Goal: Task Accomplishment & Management: Manage account settings

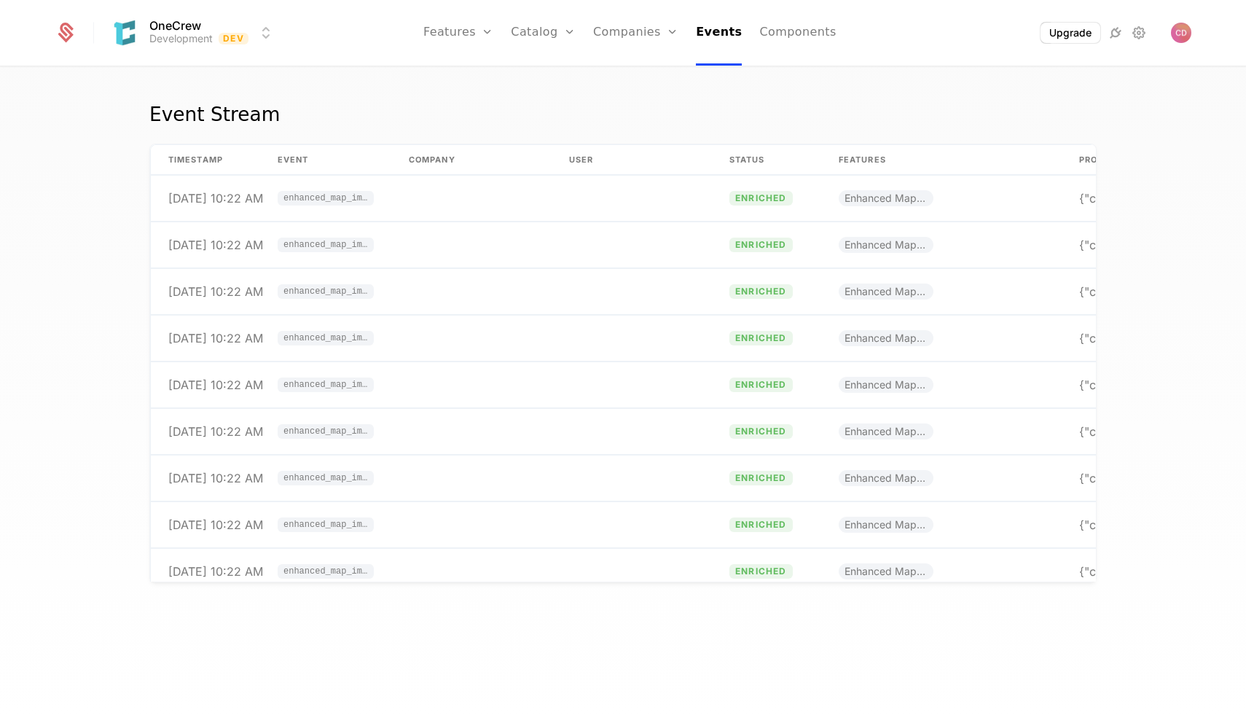
click at [802, 36] on link "Components" at bounding box center [797, 33] width 77 height 66
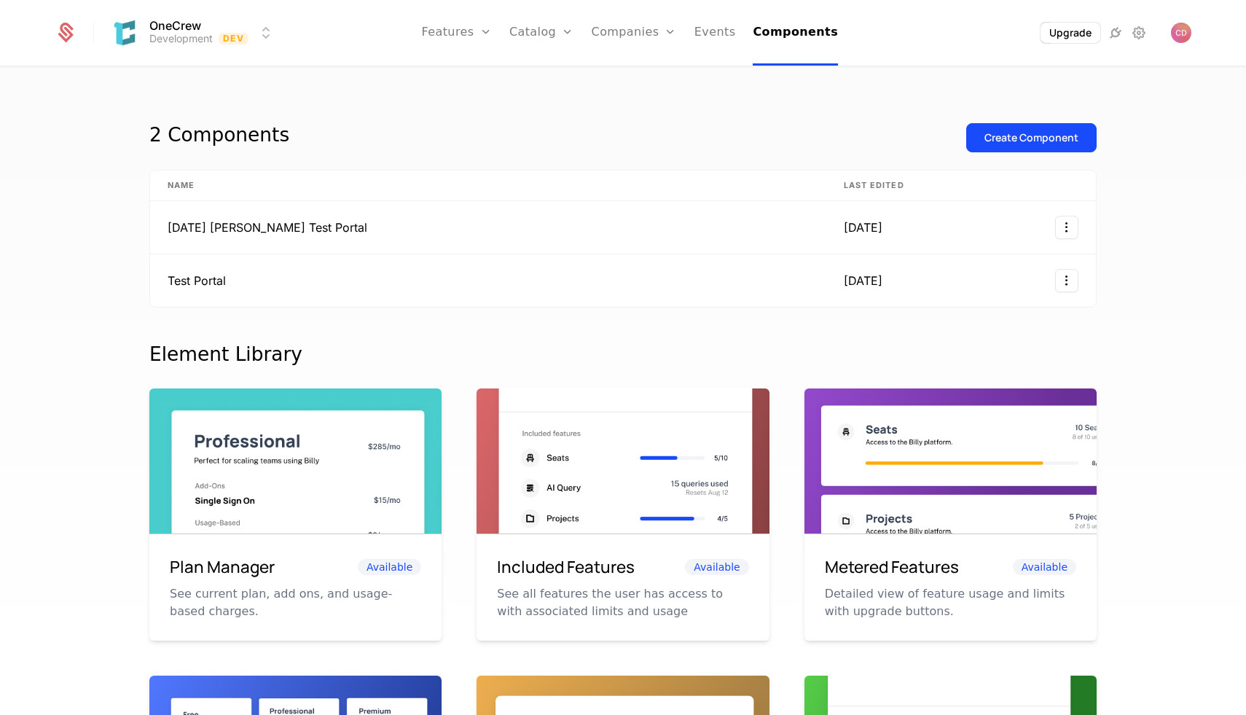
click at [1114, 37] on icon at bounding box center [1115, 32] width 17 height 17
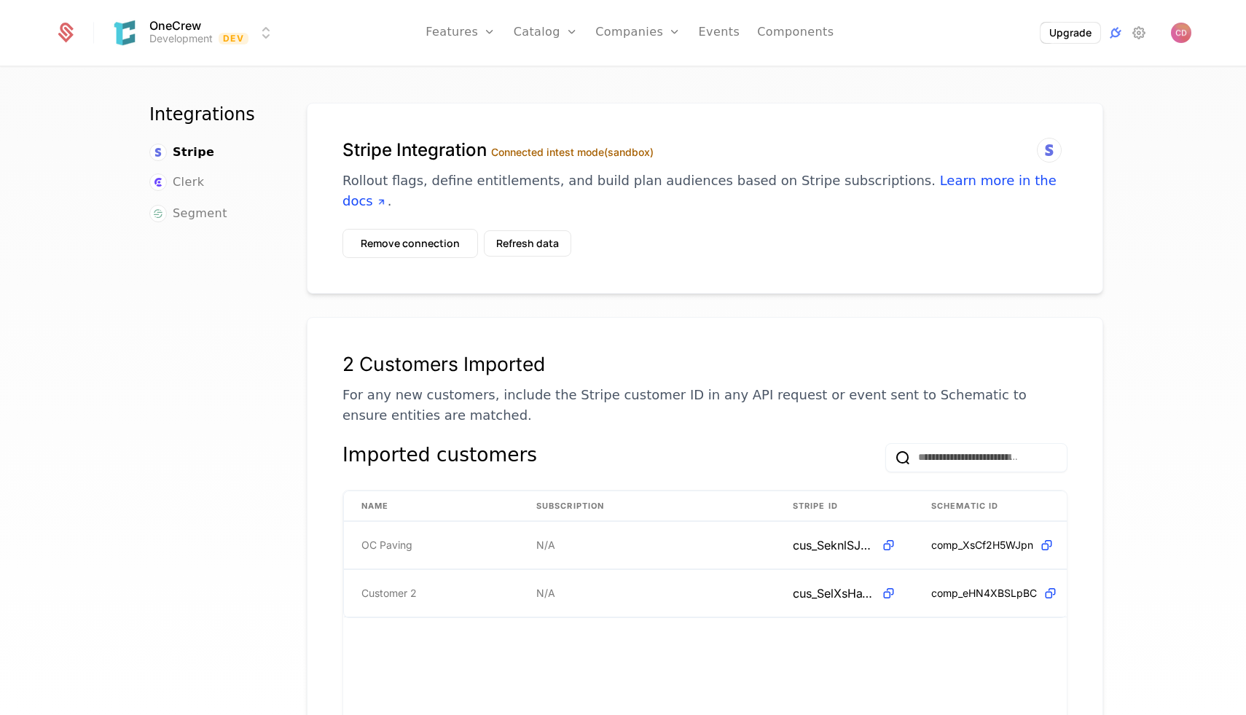
click at [1135, 36] on icon at bounding box center [1138, 32] width 17 height 17
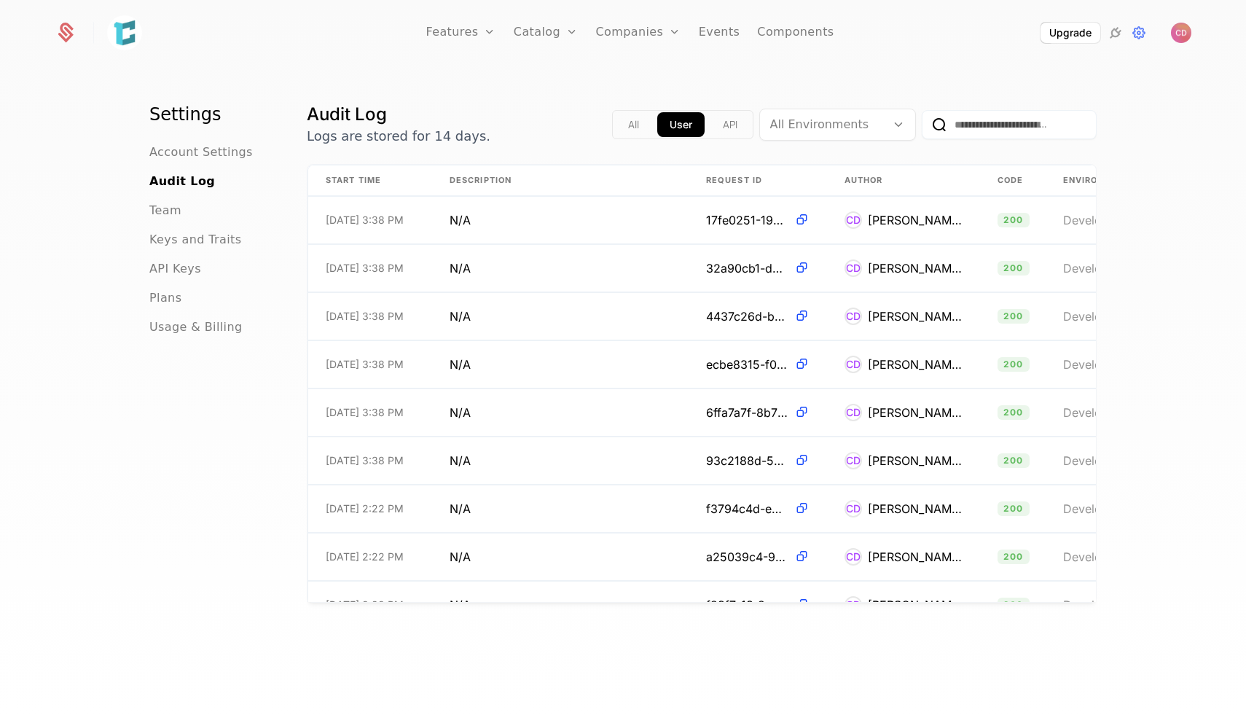
click at [159, 260] on span "API Keys" at bounding box center [175, 268] width 52 height 17
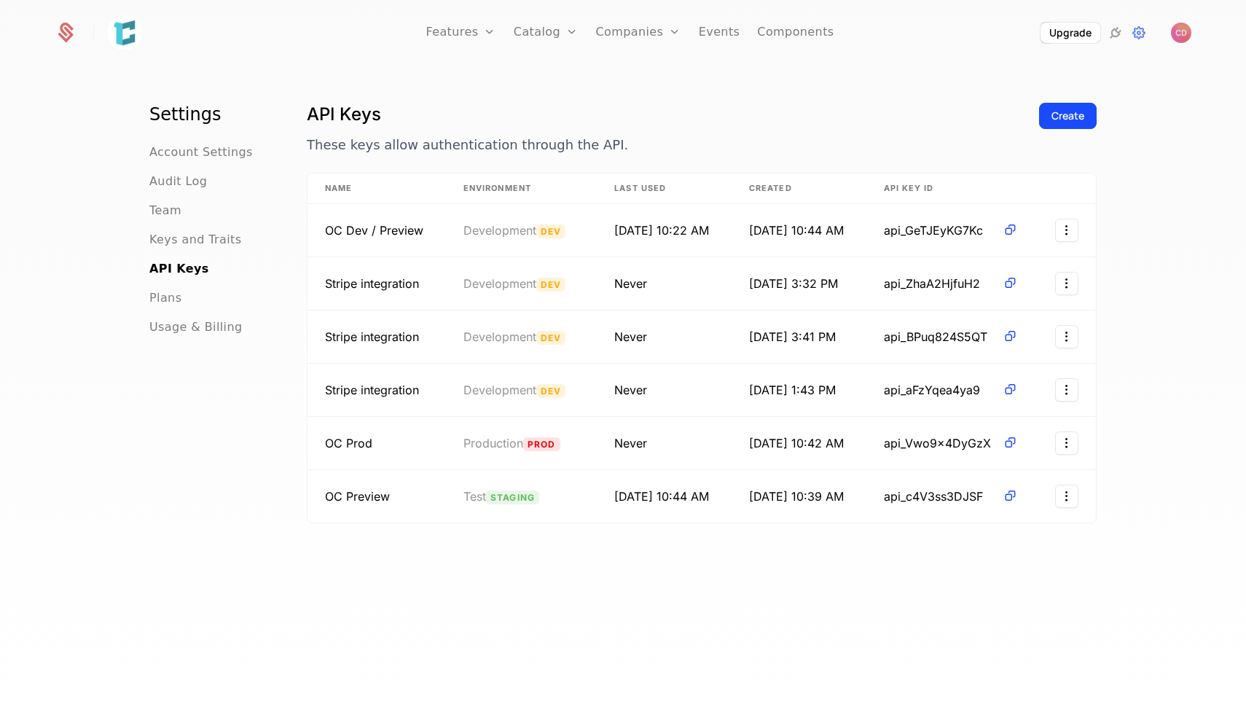
click at [167, 162] on ul "Account Settings Audit Log Team Keys and Traits API Keys Plans Usage & Billing" at bounding box center [210, 240] width 122 height 192
click at [160, 155] on span "Account Settings" at bounding box center [200, 152] width 103 height 17
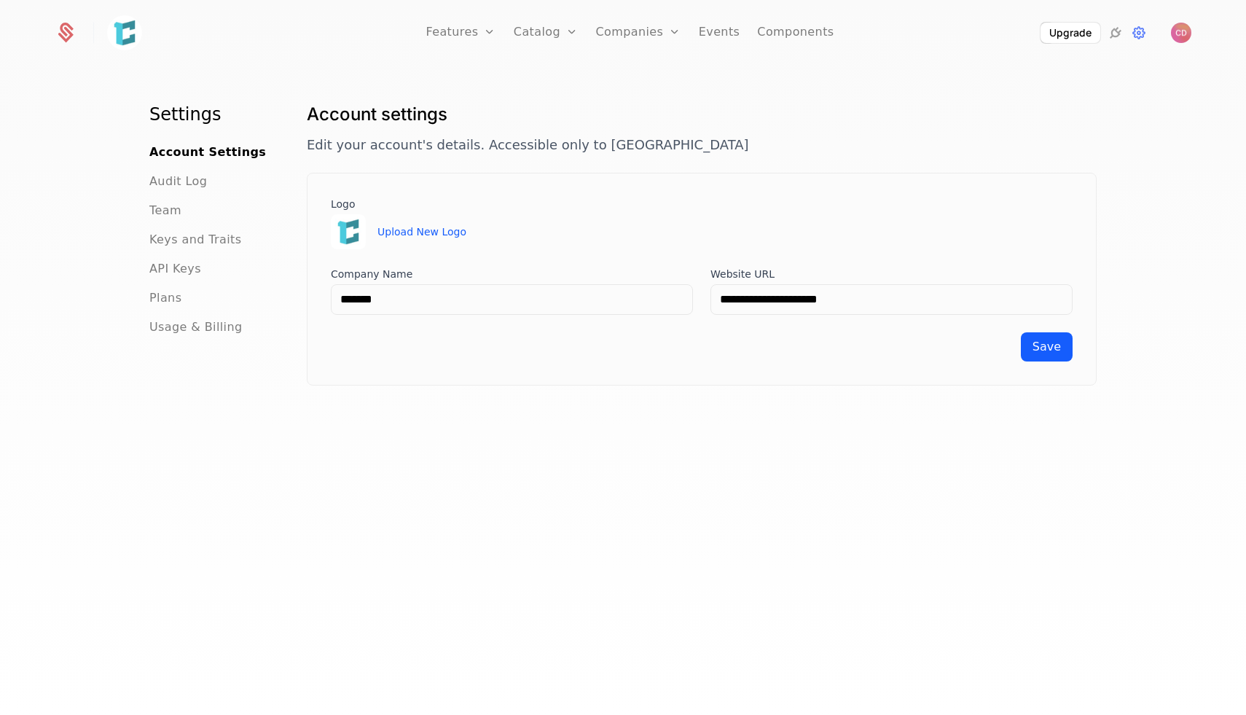
click at [160, 184] on span "Audit Log" at bounding box center [178, 181] width 58 height 17
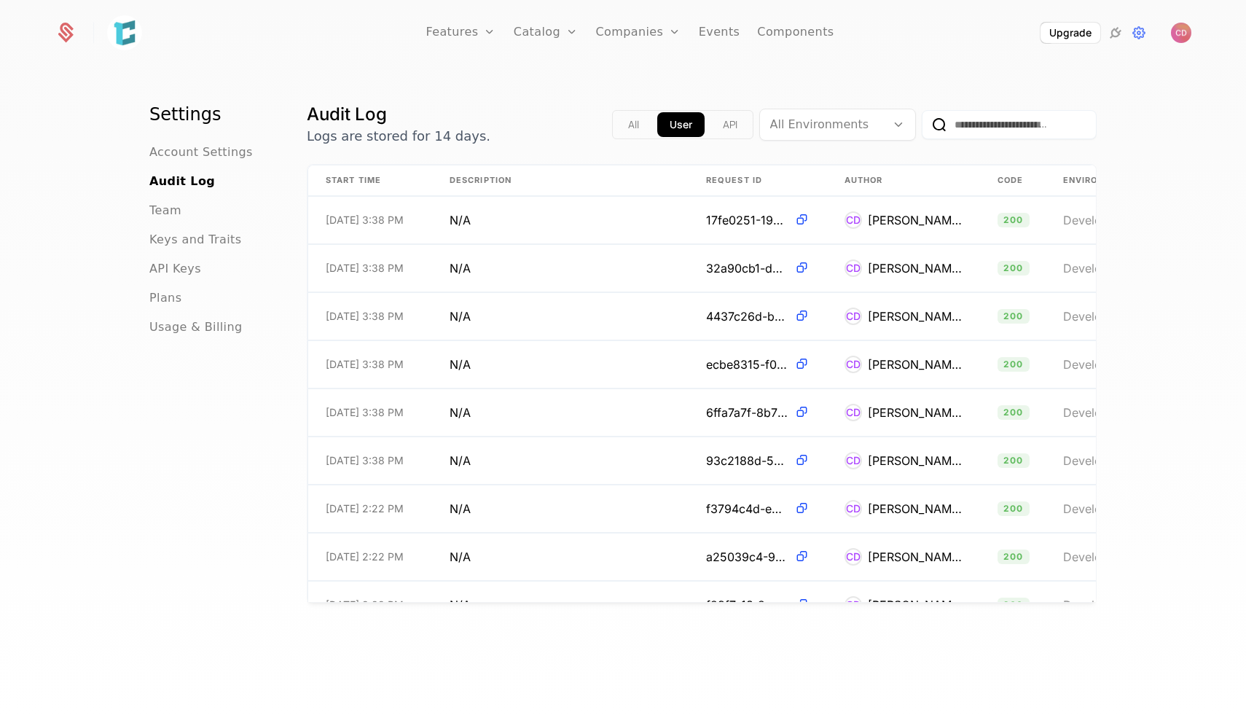
click at [159, 205] on span "Team" at bounding box center [165, 210] width 32 height 17
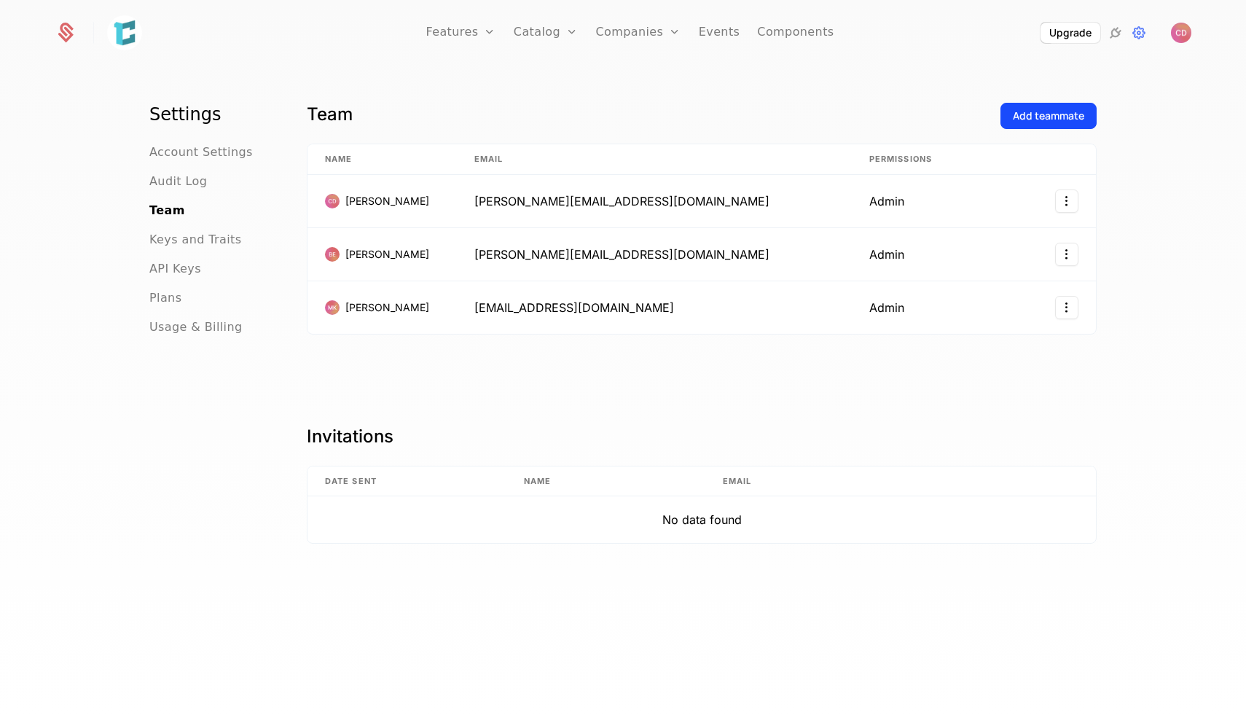
click at [162, 235] on span "Keys and Traits" at bounding box center [195, 239] width 92 height 17
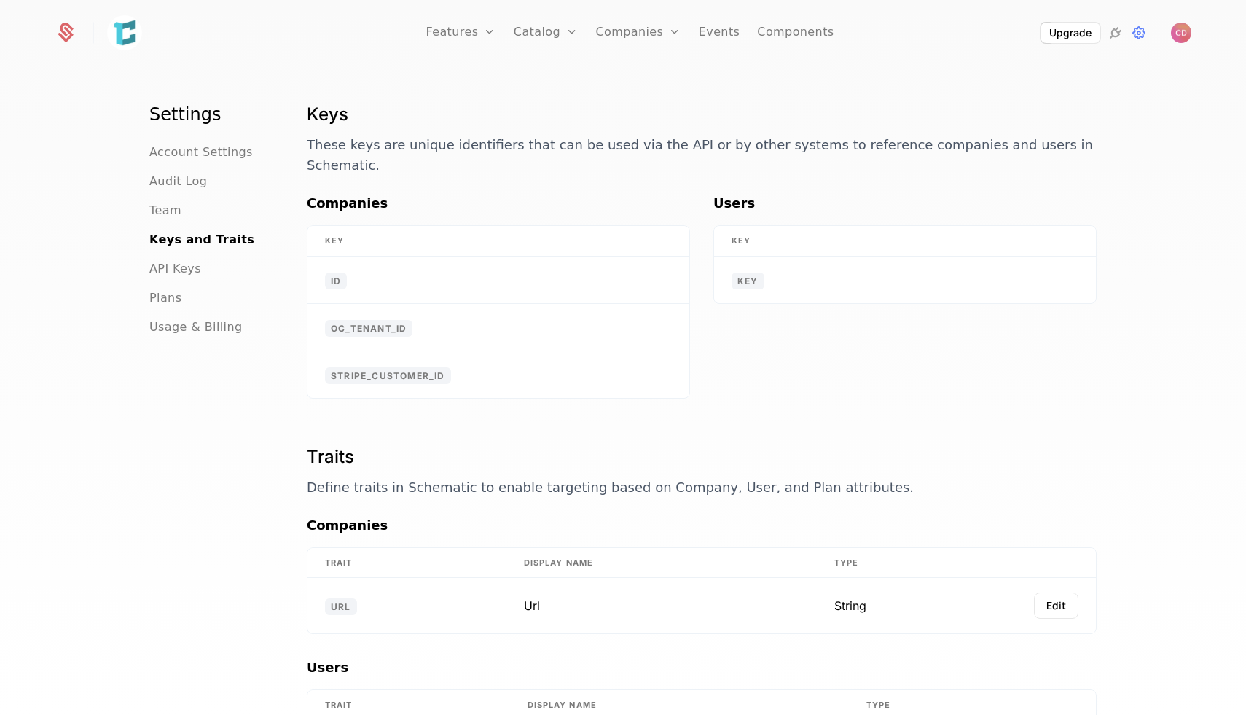
click at [162, 265] on span "API Keys" at bounding box center [175, 268] width 52 height 17
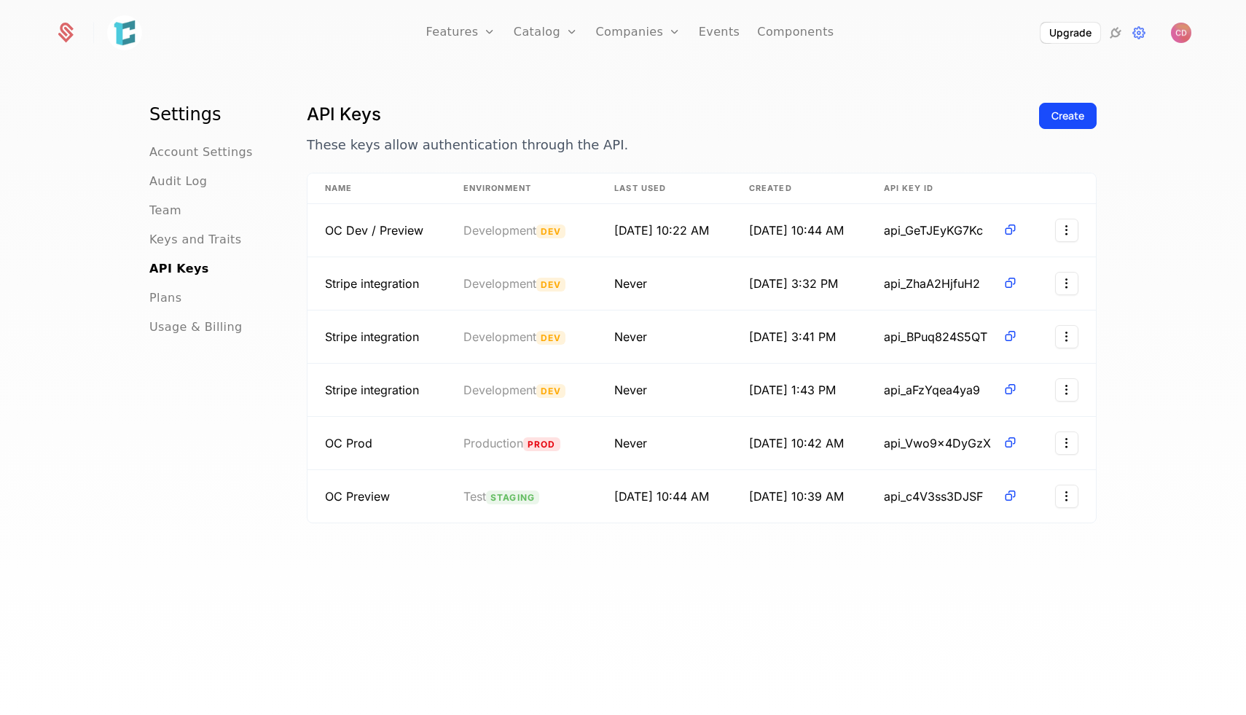
click at [165, 149] on span "Account Settings" at bounding box center [200, 152] width 103 height 17
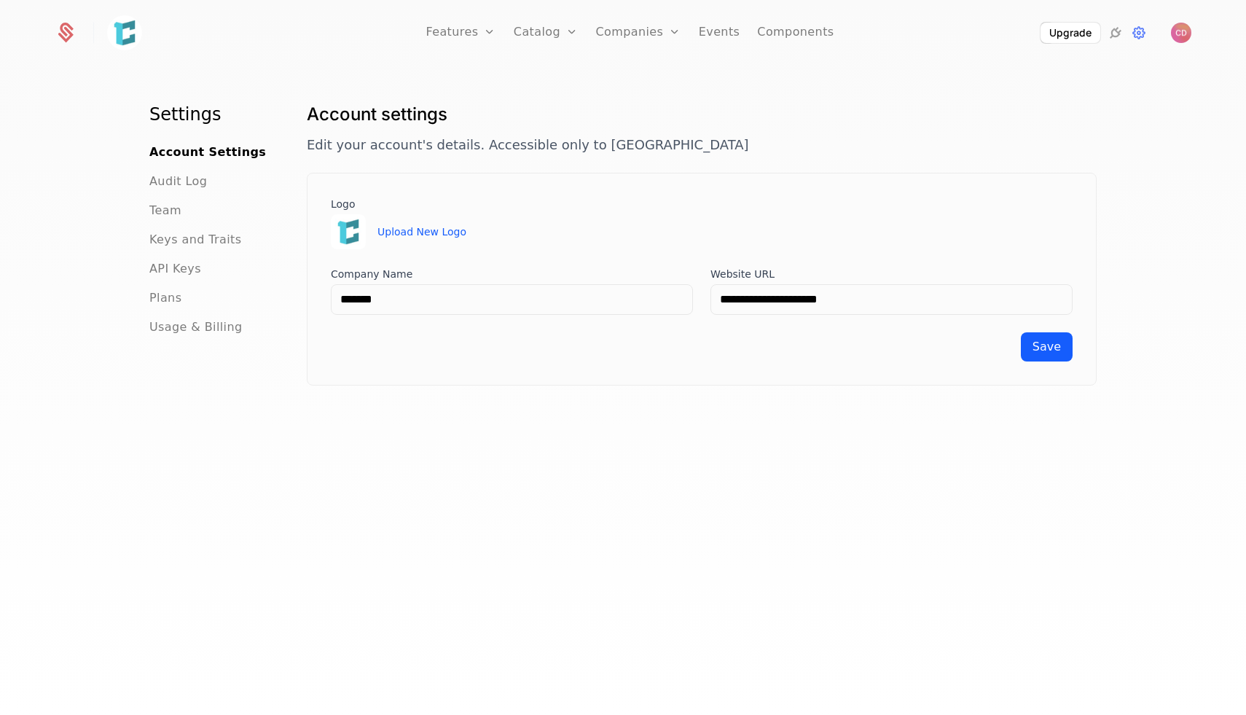
click at [560, 39] on link "Catalog" at bounding box center [546, 33] width 65 height 66
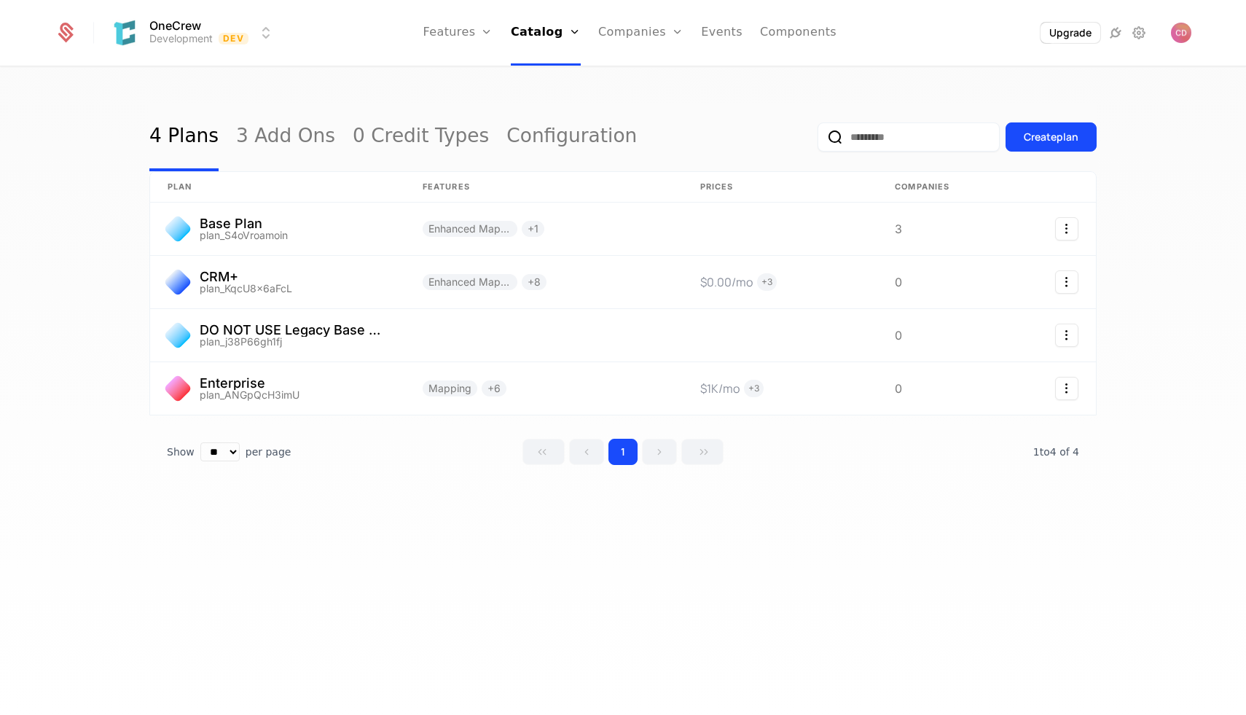
click at [506, 136] on link "Configuration" at bounding box center [571, 137] width 130 height 68
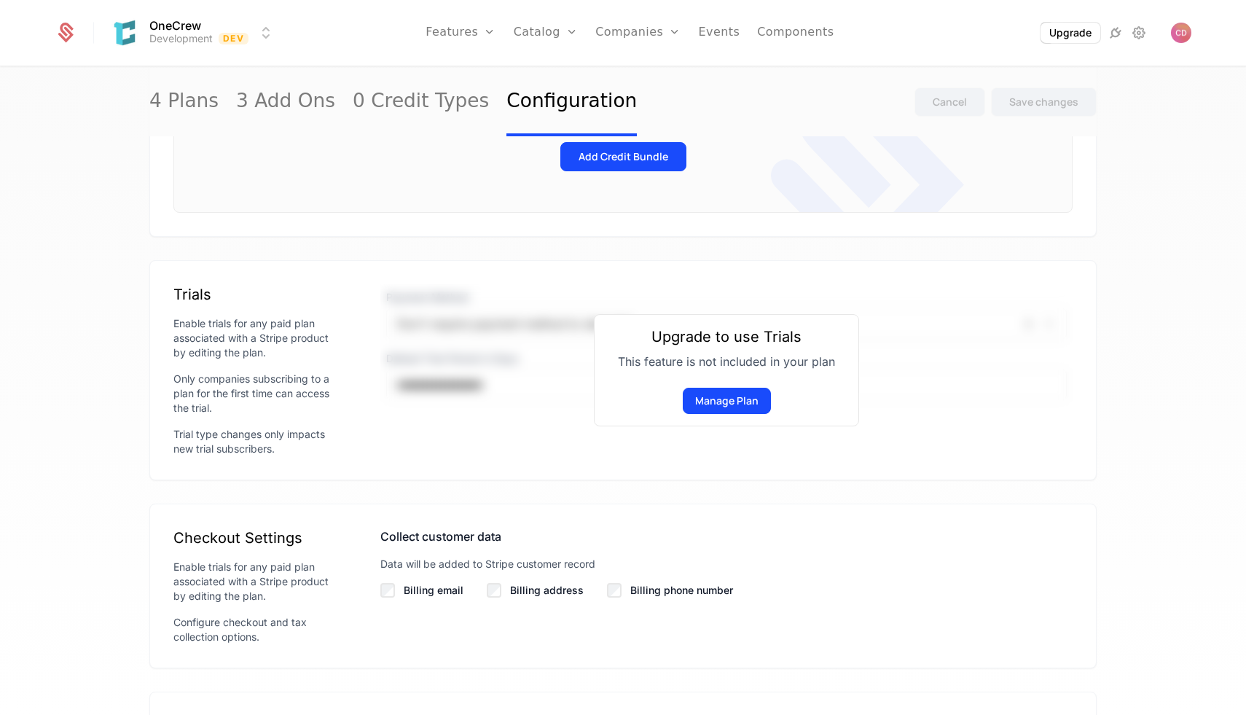
scroll to position [761, 0]
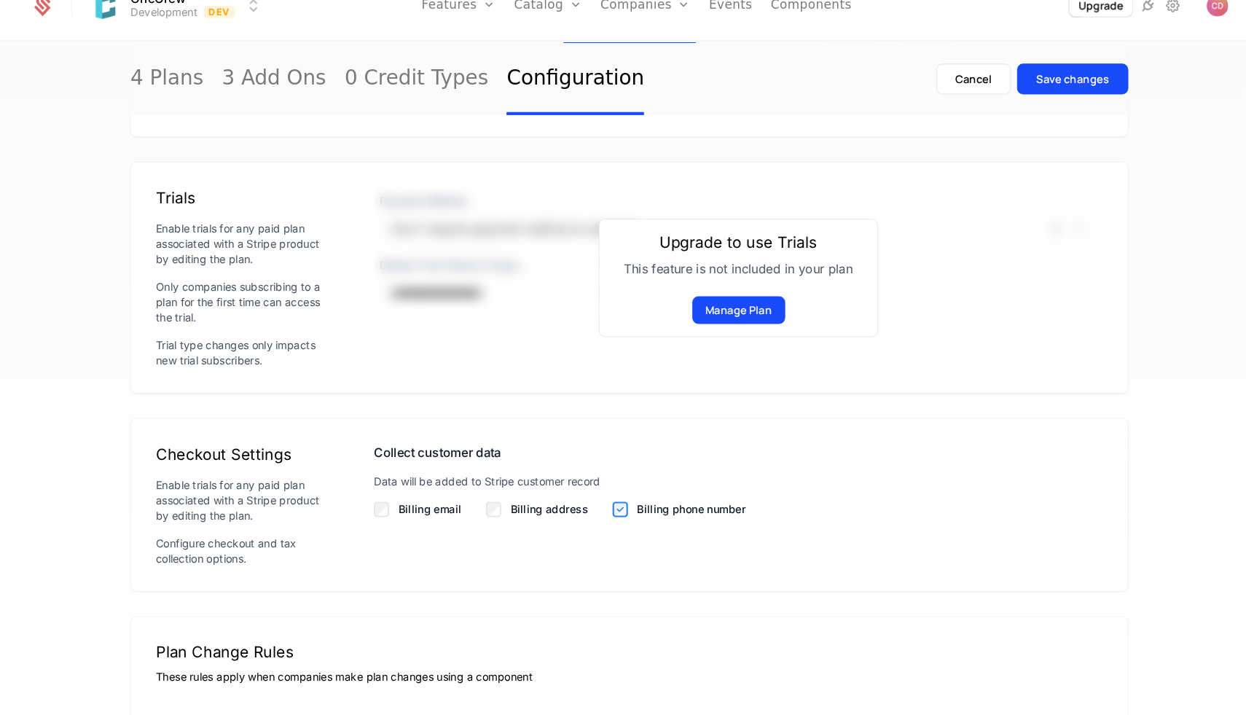
click at [501, 515] on div "Billing address" at bounding box center [535, 510] width 97 height 15
click at [395, 514] on div "Billing email" at bounding box center [421, 510] width 83 height 15
click at [407, 508] on label "Billing email" at bounding box center [434, 510] width 60 height 15
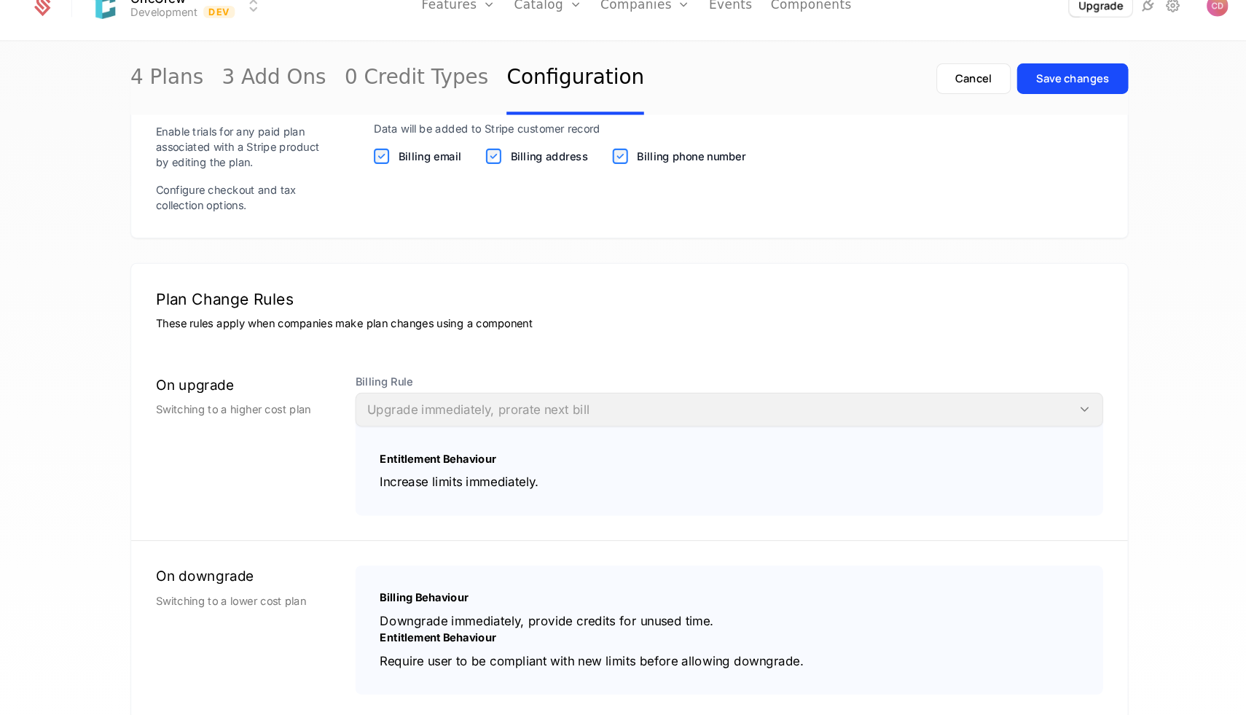
scroll to position [1135, 0]
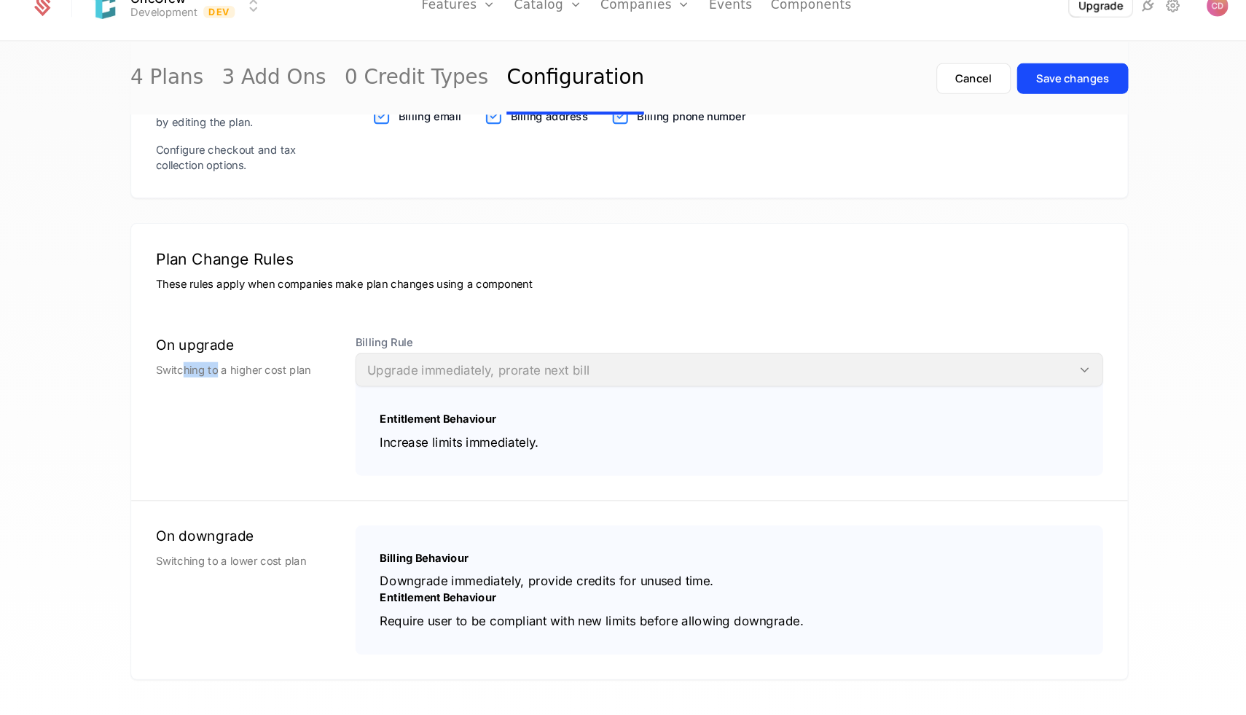
drag, startPoint x: 199, startPoint y: 377, endPoint x: 238, endPoint y: 377, distance: 39.3
click at [238, 377] on div "Switching to a higher cost plan" at bounding box center [256, 378] width 166 height 15
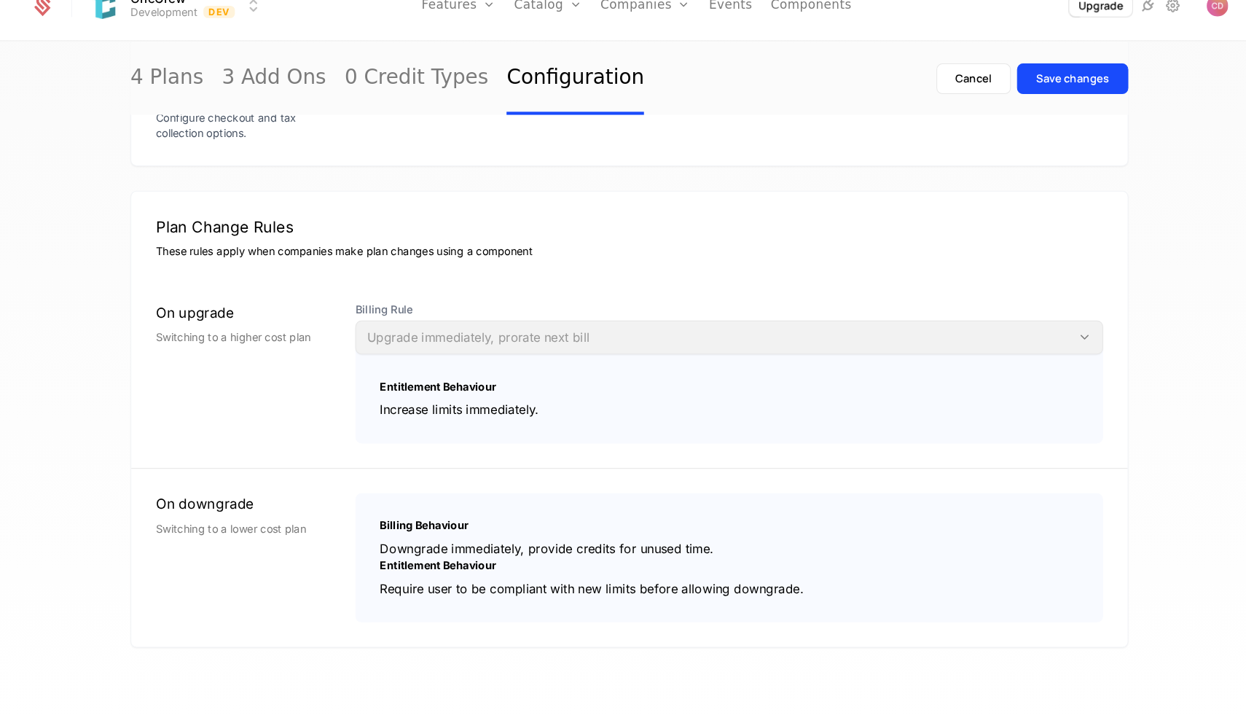
scroll to position [0, 0]
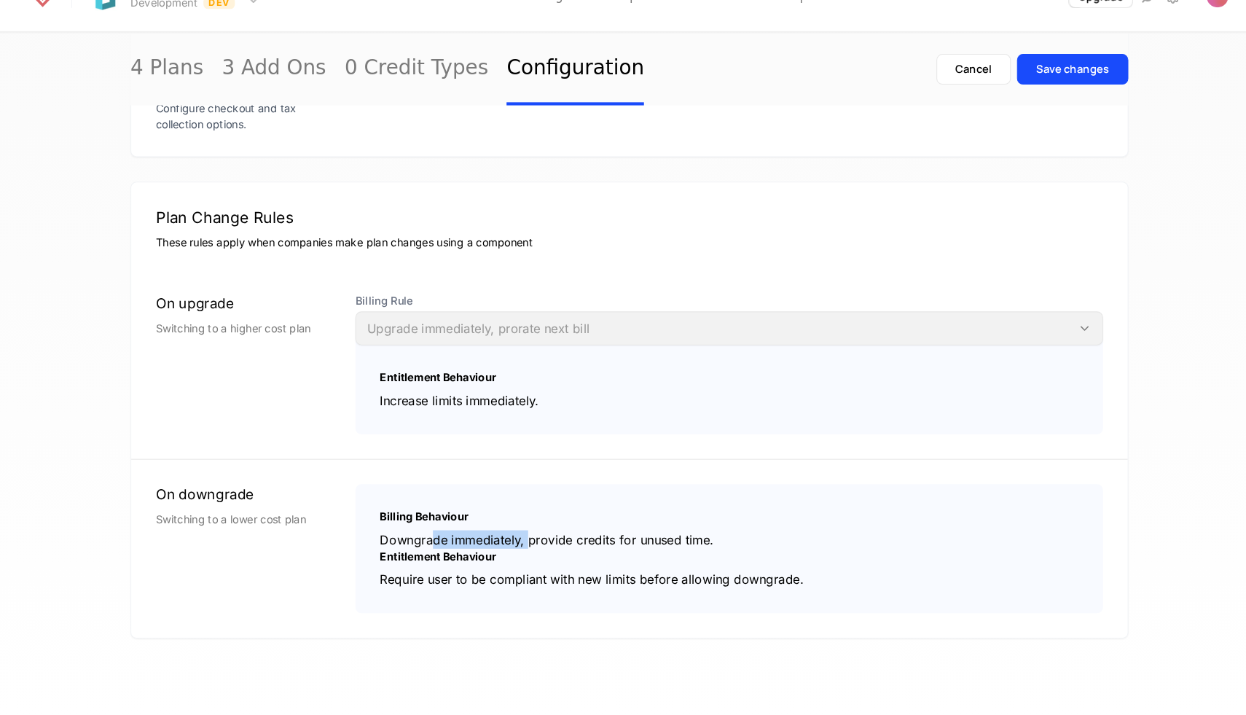
drag, startPoint x: 438, startPoint y: 546, endPoint x: 532, endPoint y: 546, distance: 94.0
click at [532, 546] on div "Downgrade immediately, provide credits for unused time." at bounding box center [717, 547] width 663 height 17
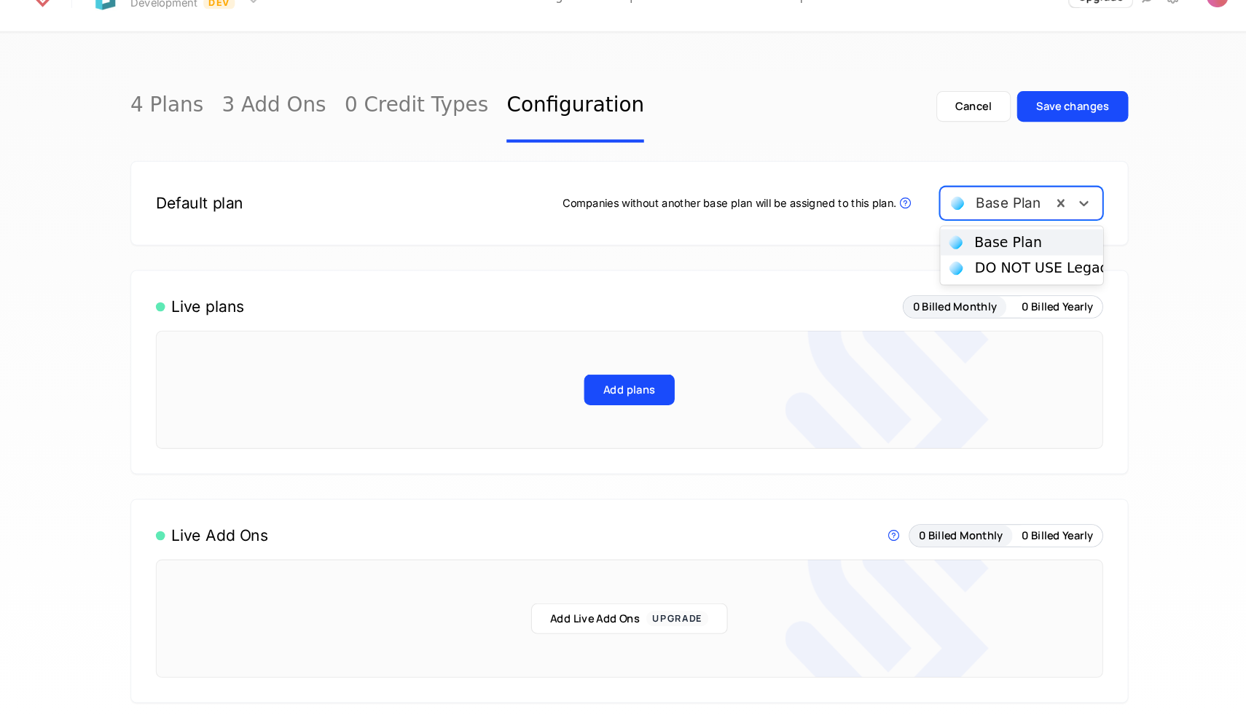
click at [1003, 240] on div "Base Plan" at bounding box center [971, 229] width 106 height 26
click at [996, 233] on div at bounding box center [970, 229] width 85 height 20
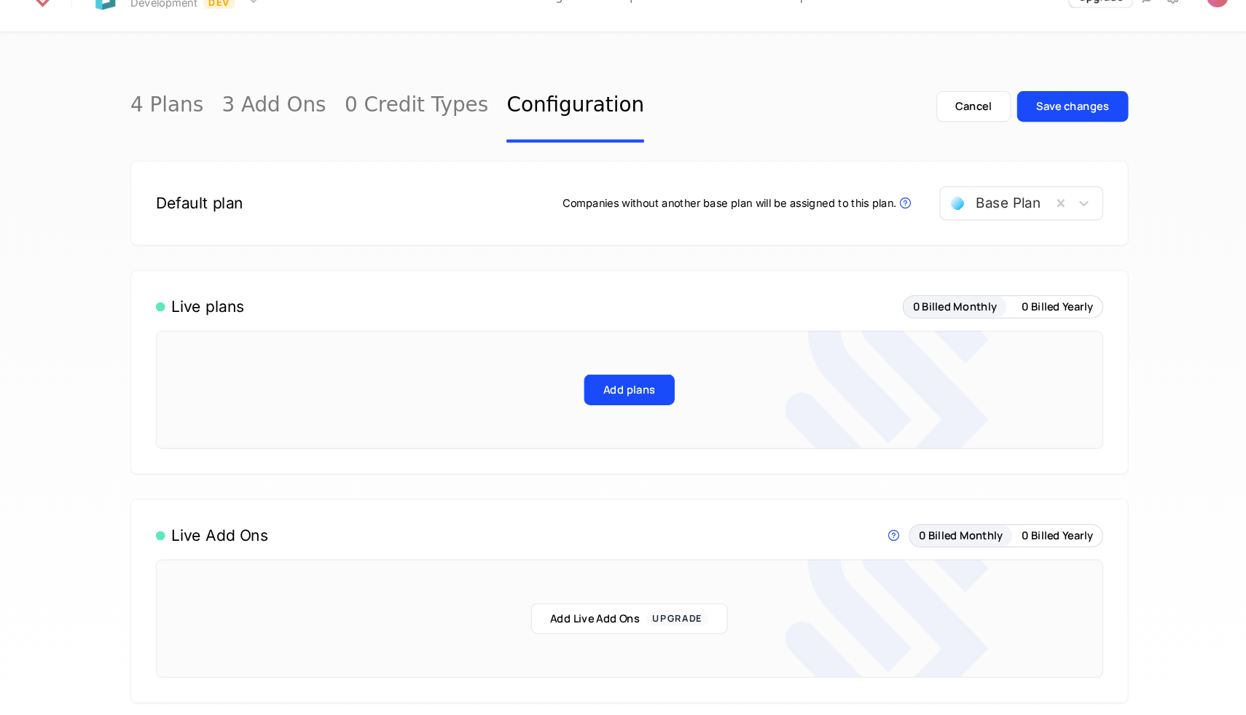
click at [1045, 136] on div "Save changes" at bounding box center [1043, 137] width 69 height 15
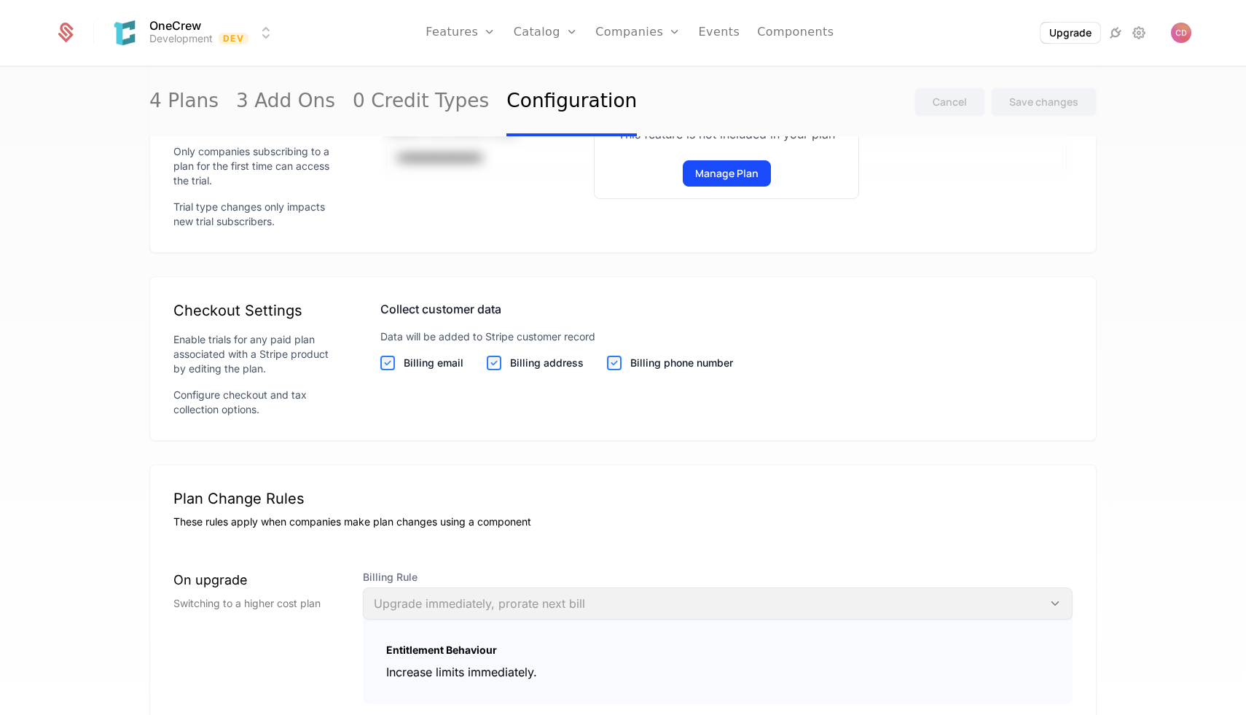
scroll to position [1165, 0]
